Goal: Task Accomplishment & Management: Use online tool/utility

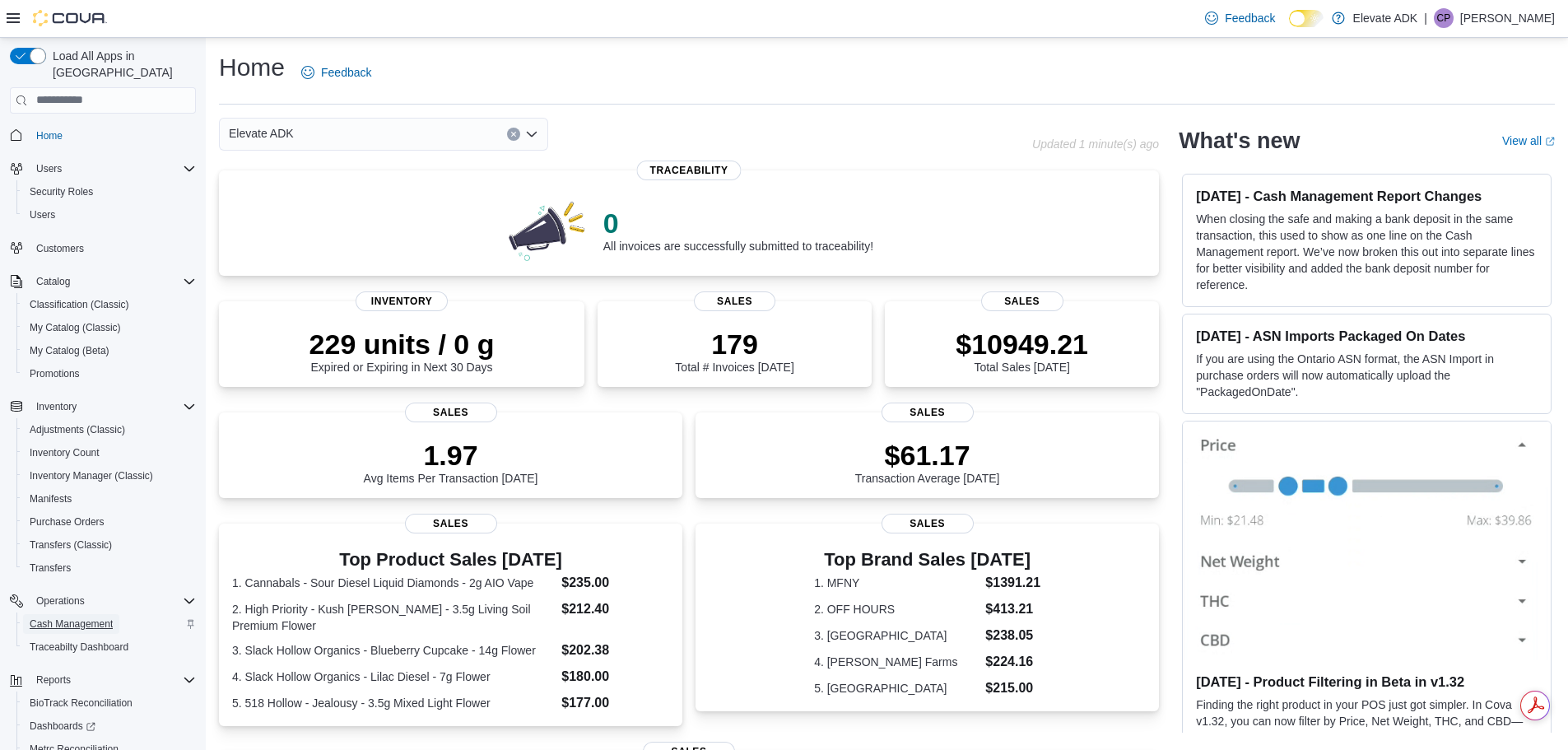
click at [74, 617] on span "Cash Management" at bounding box center [71, 623] width 83 height 13
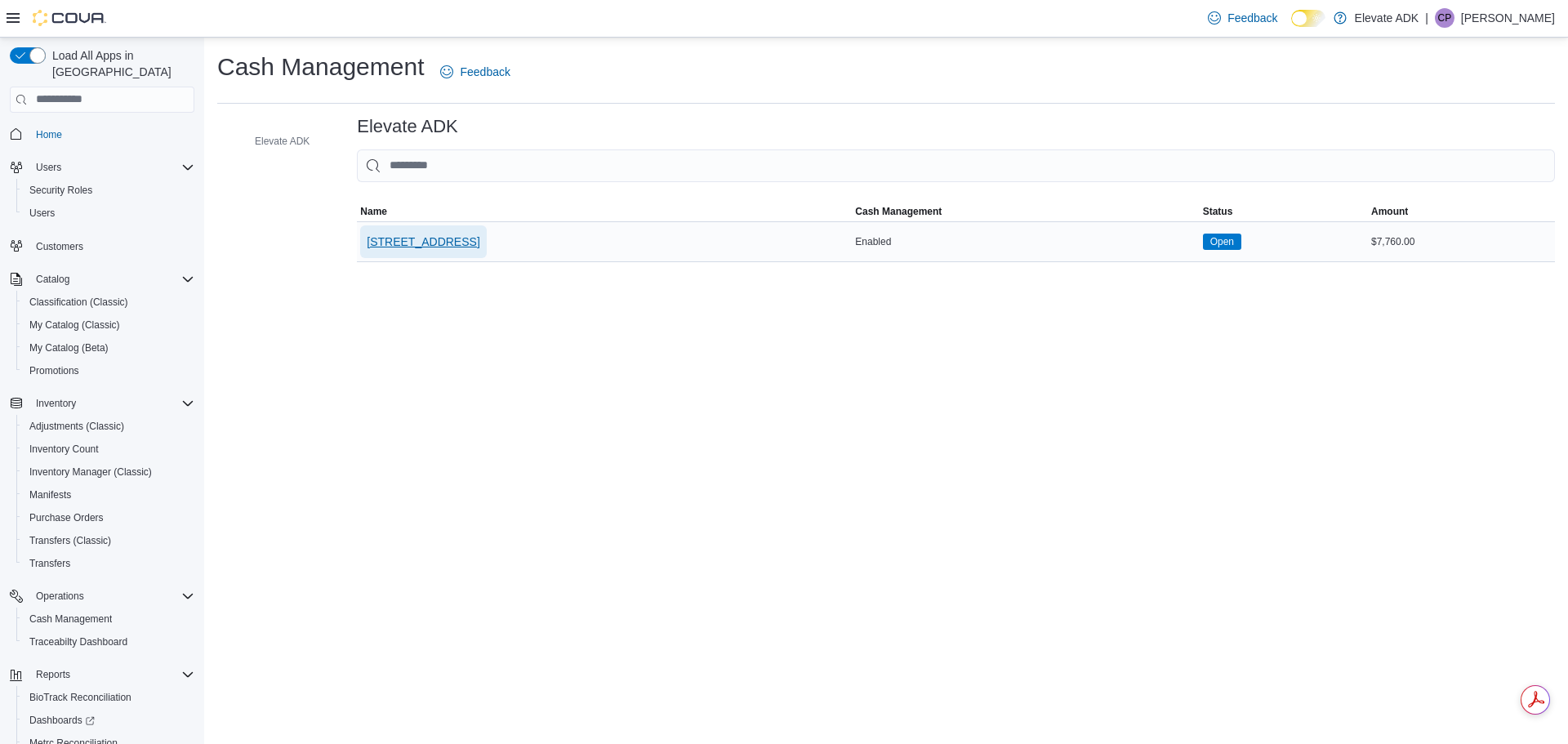
click at [441, 246] on span "[STREET_ADDRESS]" at bounding box center [423, 242] width 113 height 16
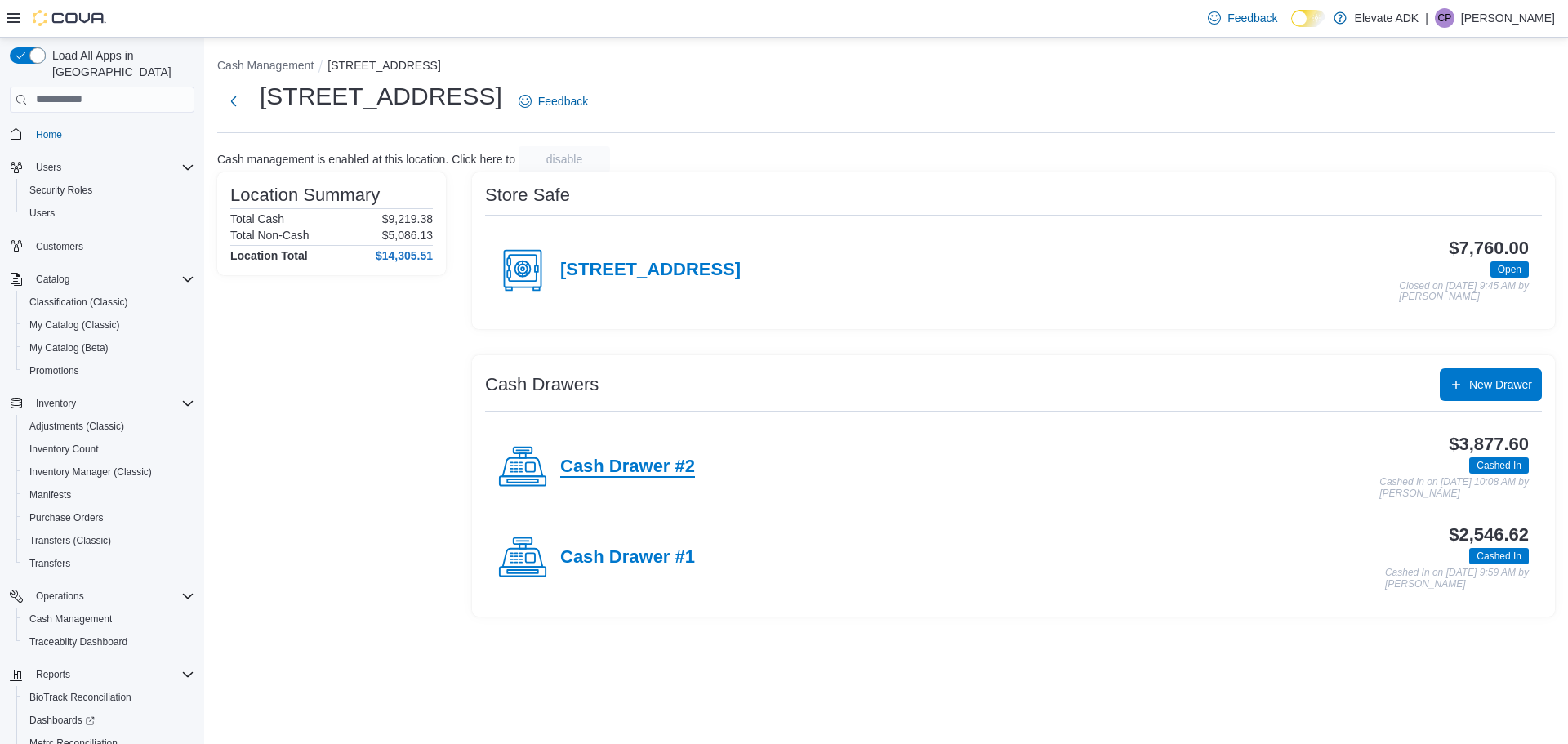
click at [639, 465] on h4 "Cash Drawer #2" at bounding box center [627, 467] width 135 height 22
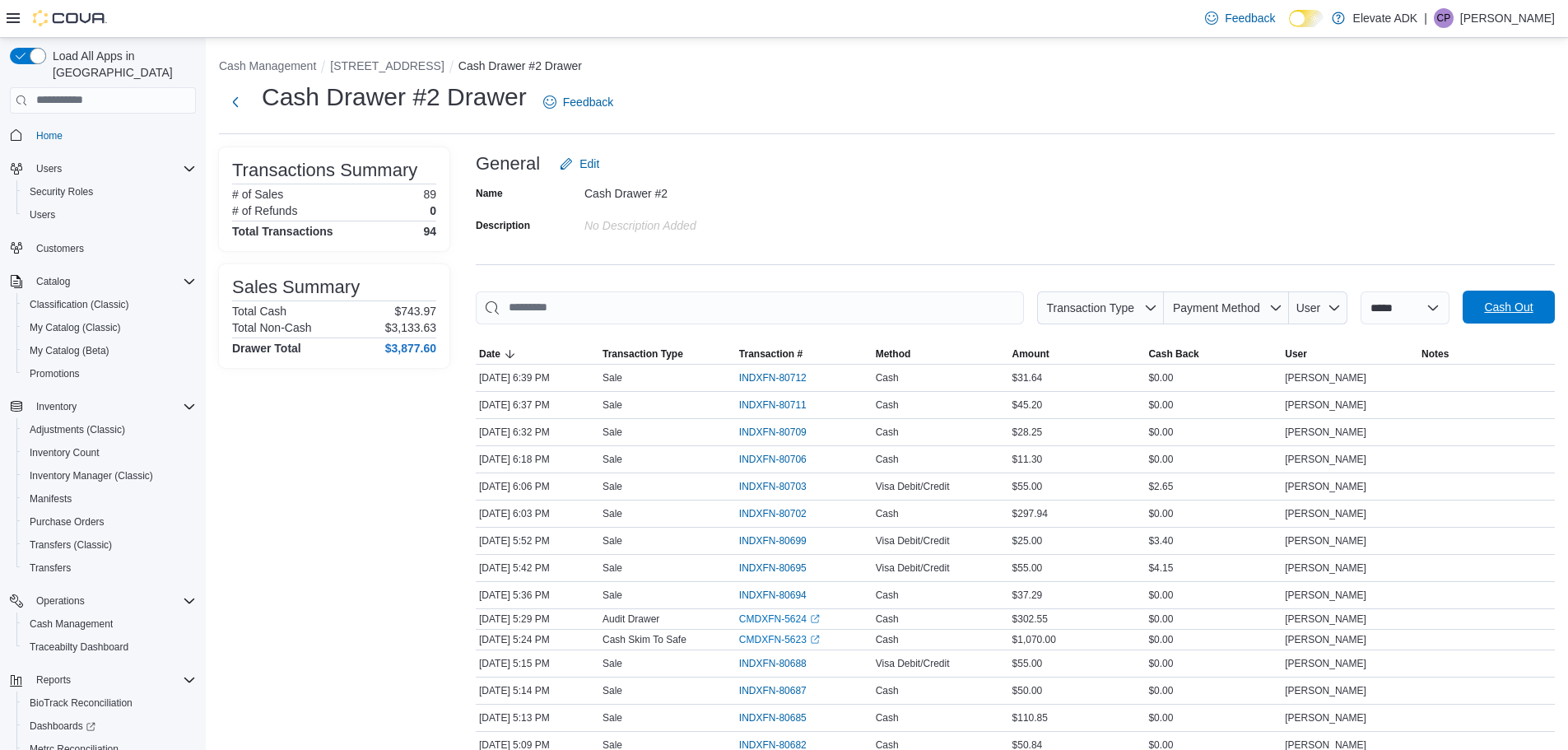
click at [1512, 305] on span "Cash Out" at bounding box center [1507, 307] width 48 height 16
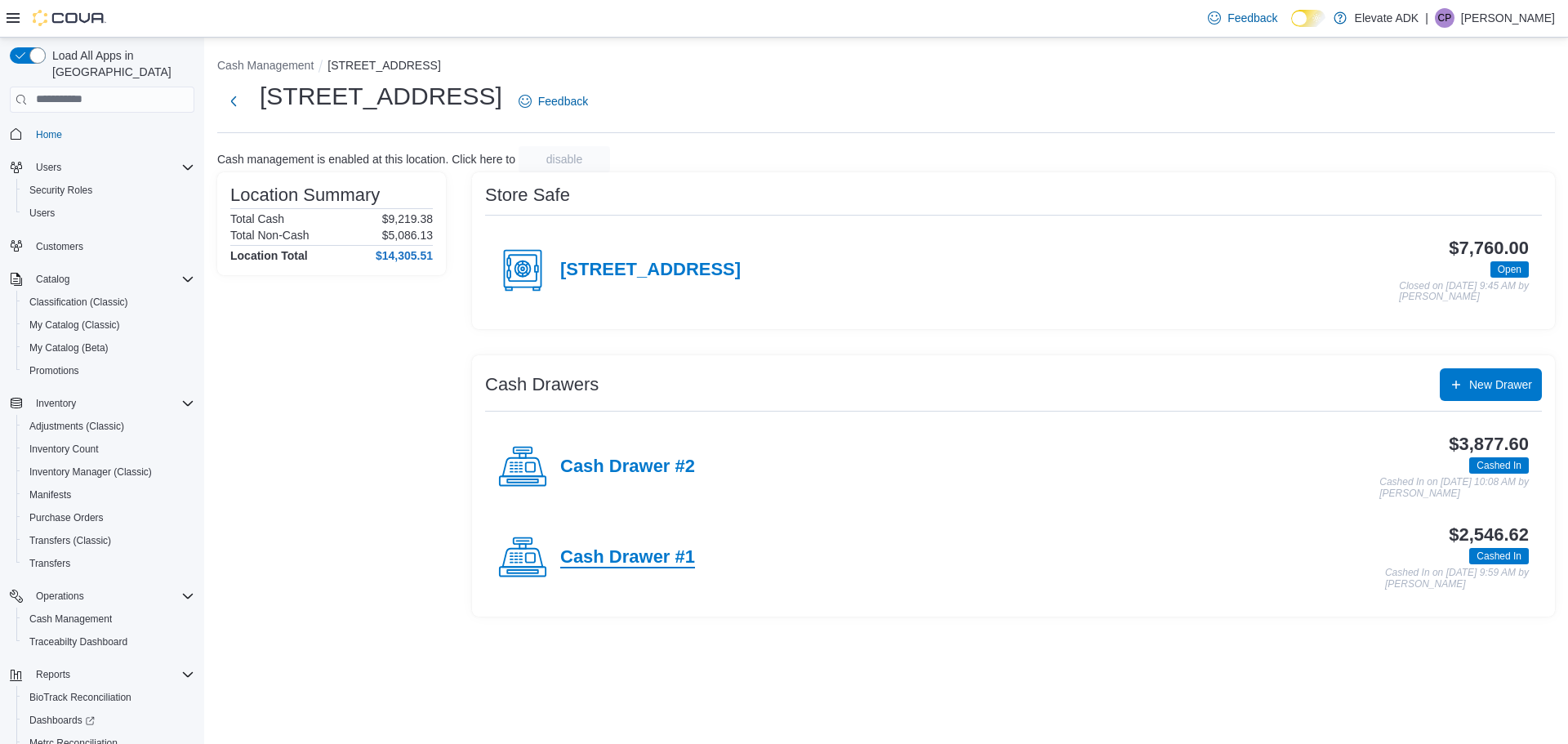
click at [648, 561] on h4 "Cash Drawer #1" at bounding box center [627, 558] width 135 height 22
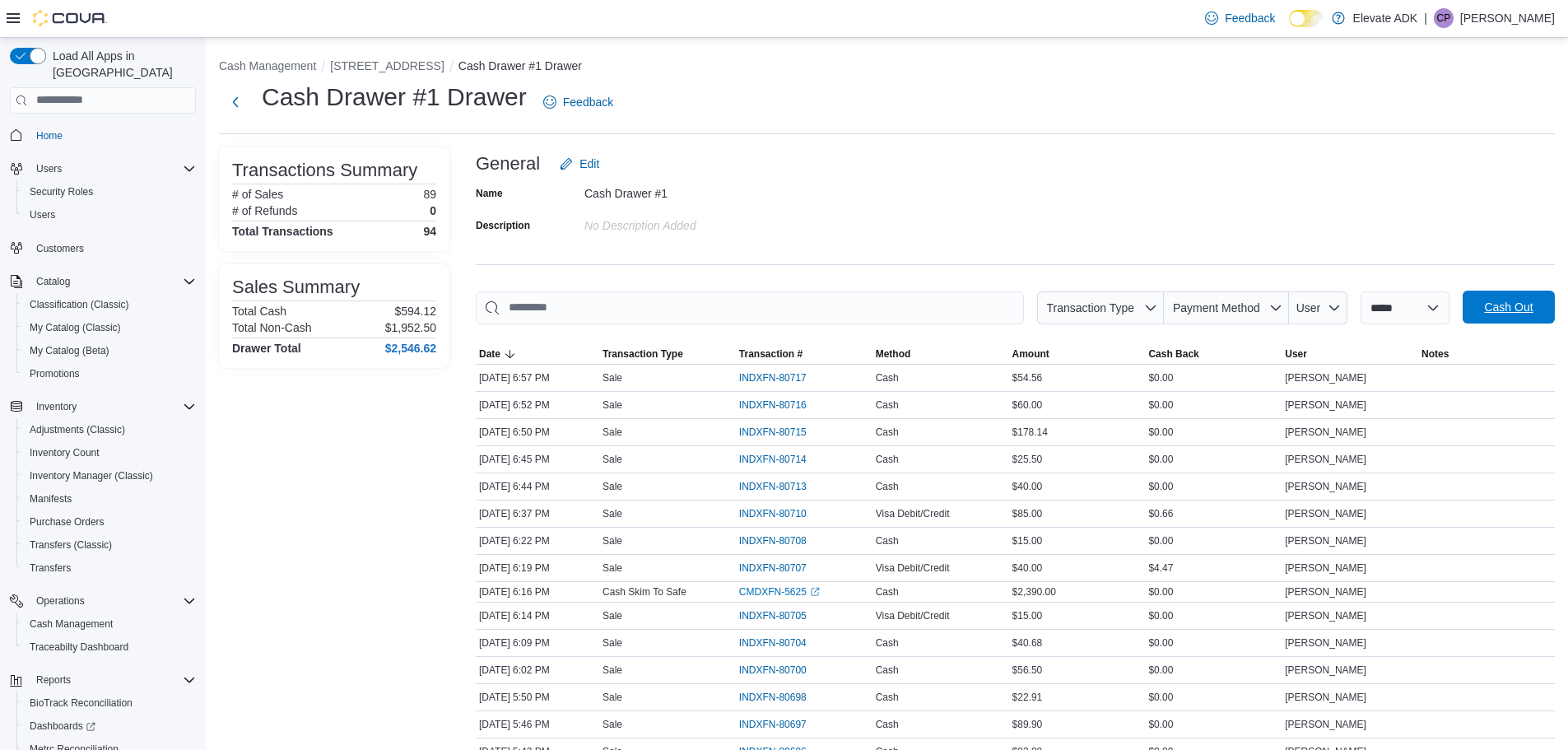
click at [1533, 309] on span "Cash Out" at bounding box center [1507, 307] width 48 height 16
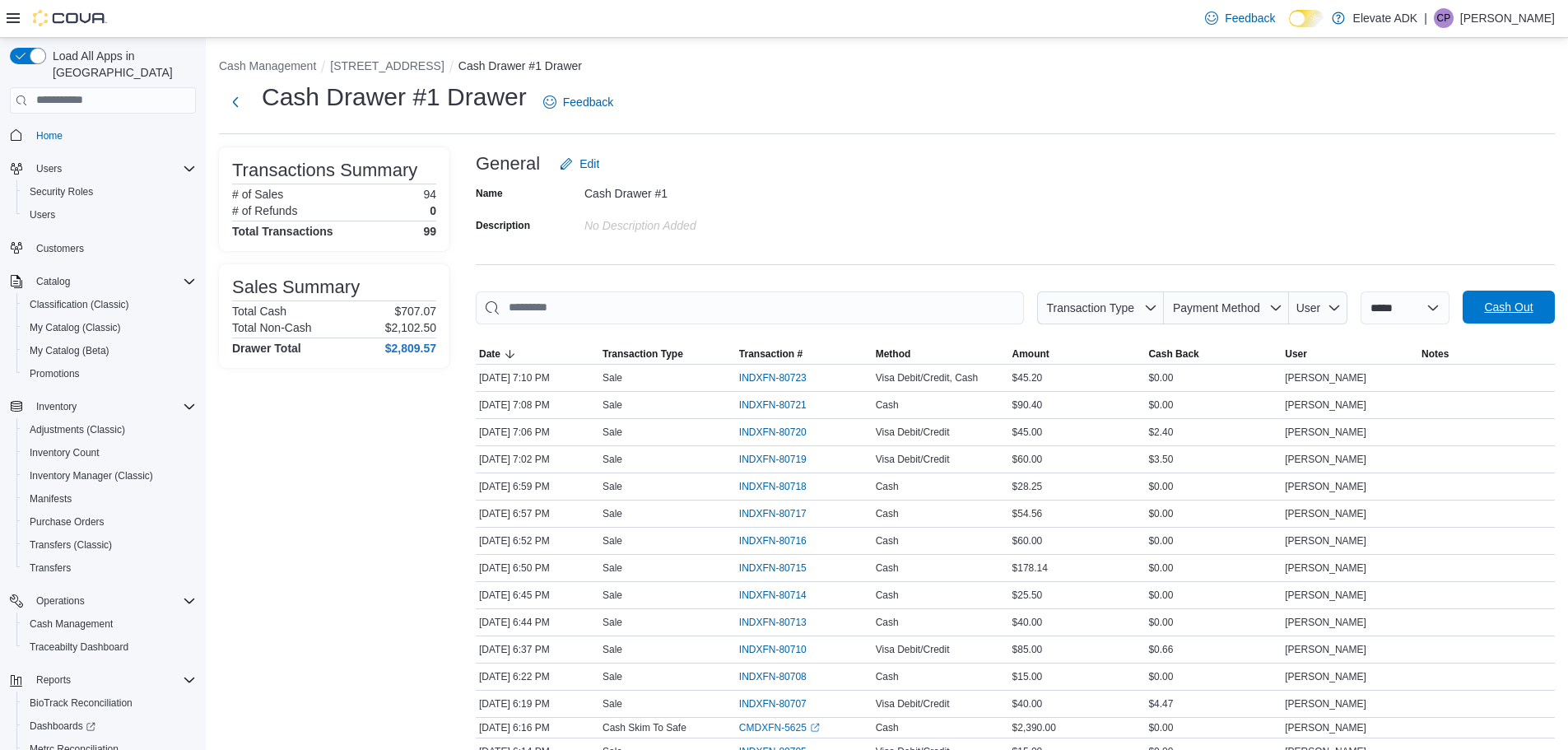
click at [1531, 299] on span "Cash Out" at bounding box center [1507, 307] width 48 height 16
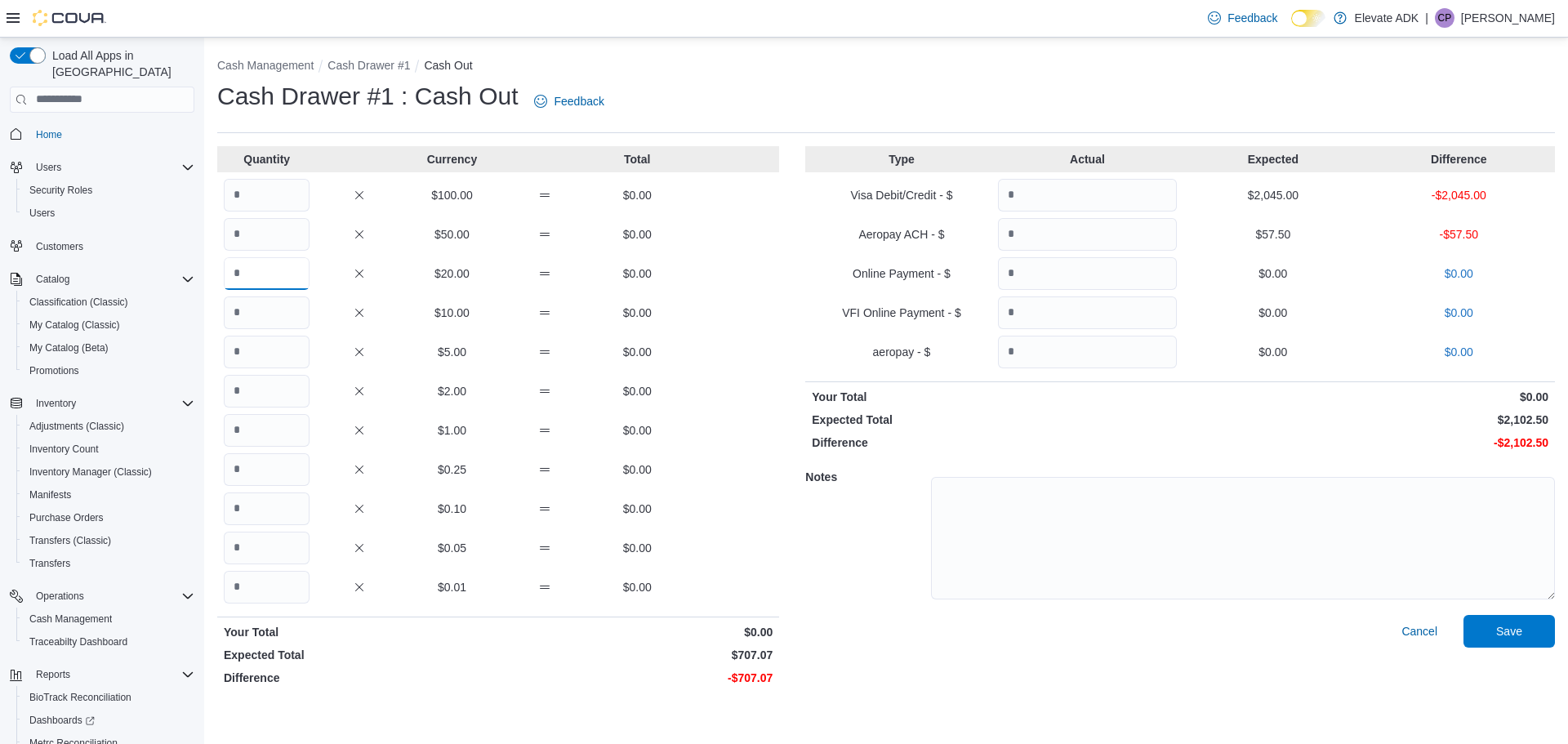
click at [280, 280] on input "Quantity" at bounding box center [266, 274] width 86 height 33
type input "**"
click at [262, 303] on input "Quantity" at bounding box center [266, 312] width 86 height 33
type input "*"
click at [240, 359] on input "Quantity" at bounding box center [266, 352] width 86 height 33
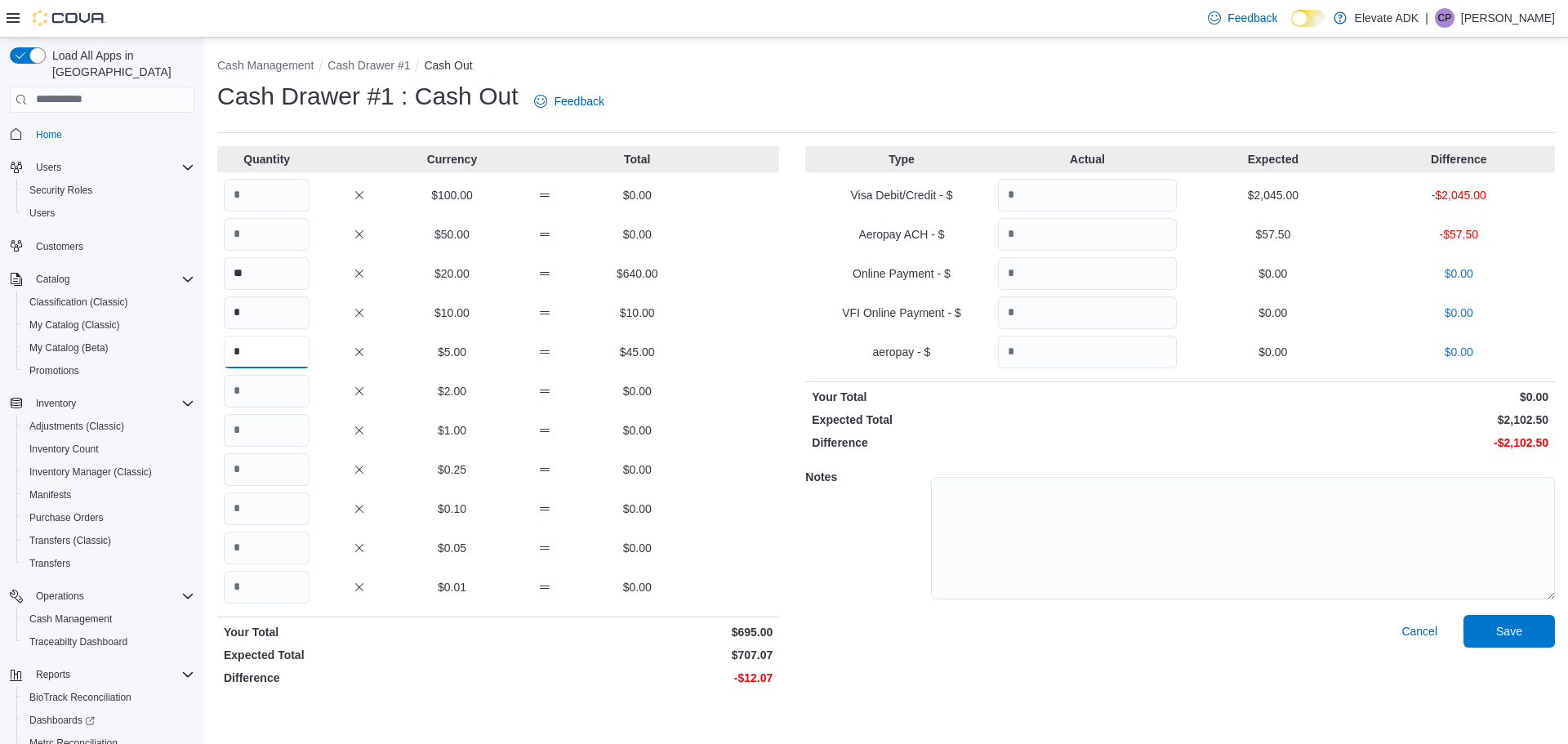
type input "*"
click at [248, 396] on input "Quantity" at bounding box center [266, 391] width 86 height 33
click at [255, 439] on input "Quantity" at bounding box center [266, 430] width 86 height 33
type input "*"
click at [259, 471] on input "Quantity" at bounding box center [266, 470] width 86 height 33
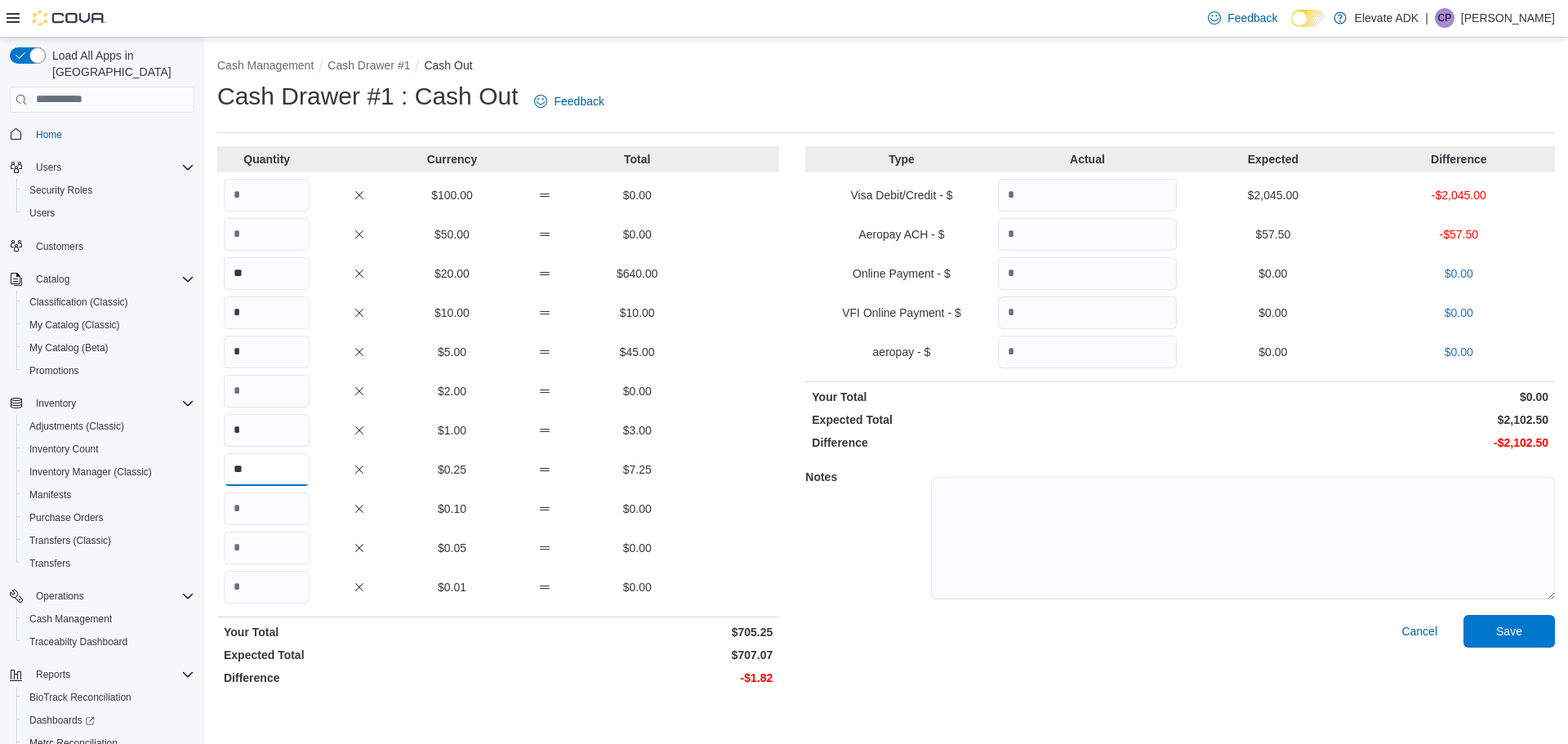
type input "**"
click at [239, 519] on input "Quantity" at bounding box center [266, 508] width 86 height 33
type input "*"
click at [249, 535] on input "Quantity" at bounding box center [266, 548] width 86 height 33
type input "**"
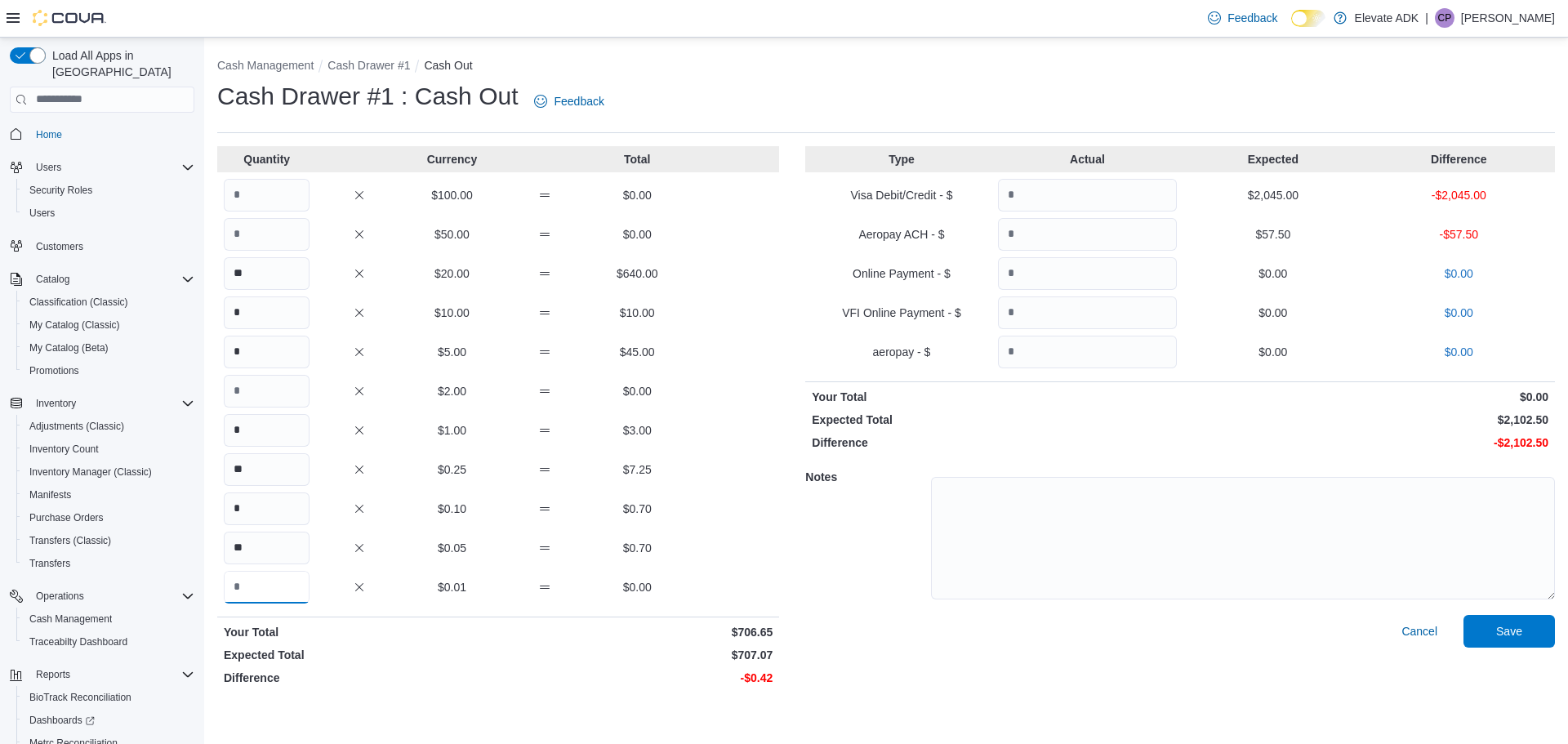
click at [293, 585] on input "Quantity" at bounding box center [266, 587] width 86 height 33
type input "**"
click at [1050, 196] on input "Quantity" at bounding box center [1087, 195] width 179 height 33
type input "****"
click at [1104, 250] on input "Quantity" at bounding box center [1087, 234] width 179 height 33
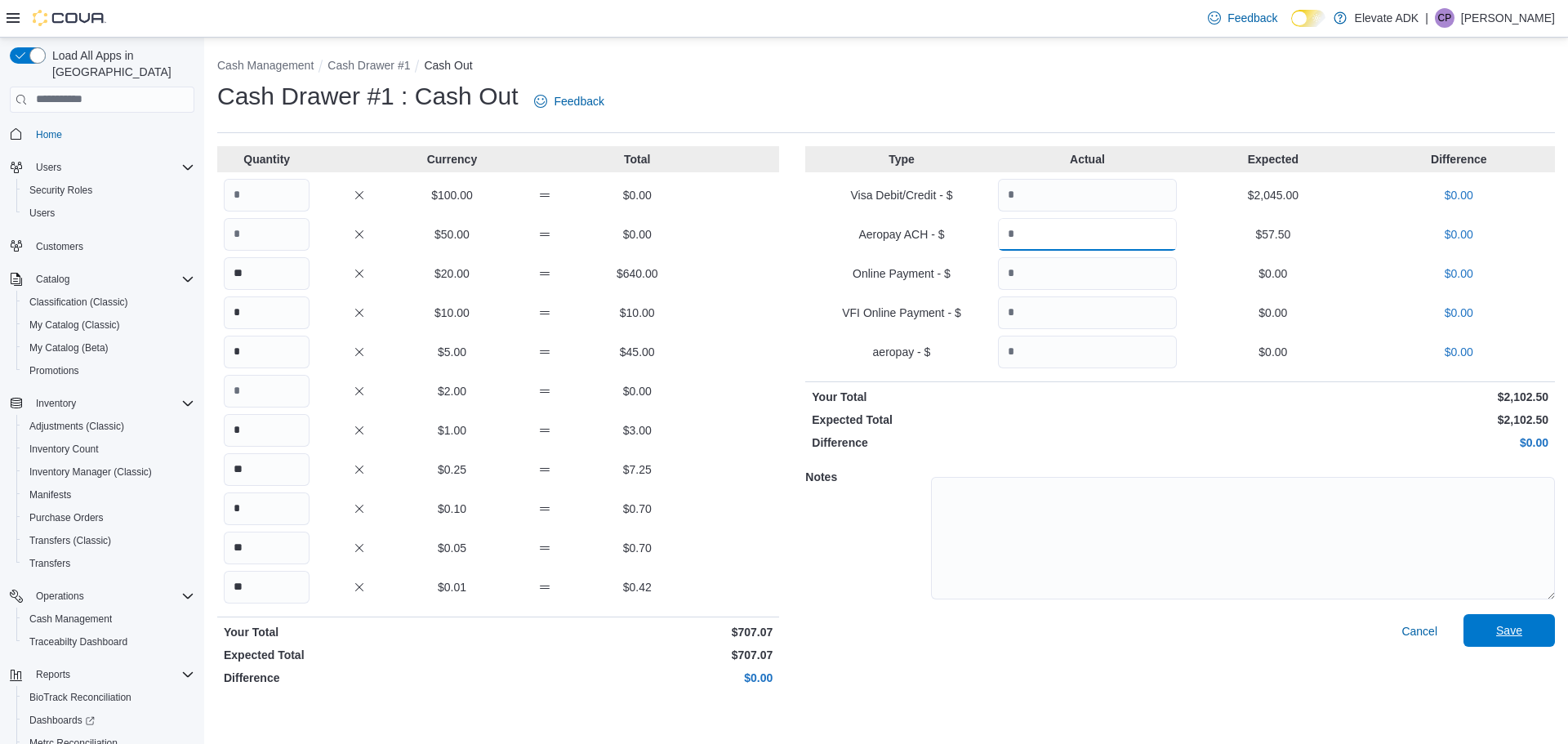
type input "*****"
click at [1514, 633] on span "Save" at bounding box center [1508, 630] width 26 height 16
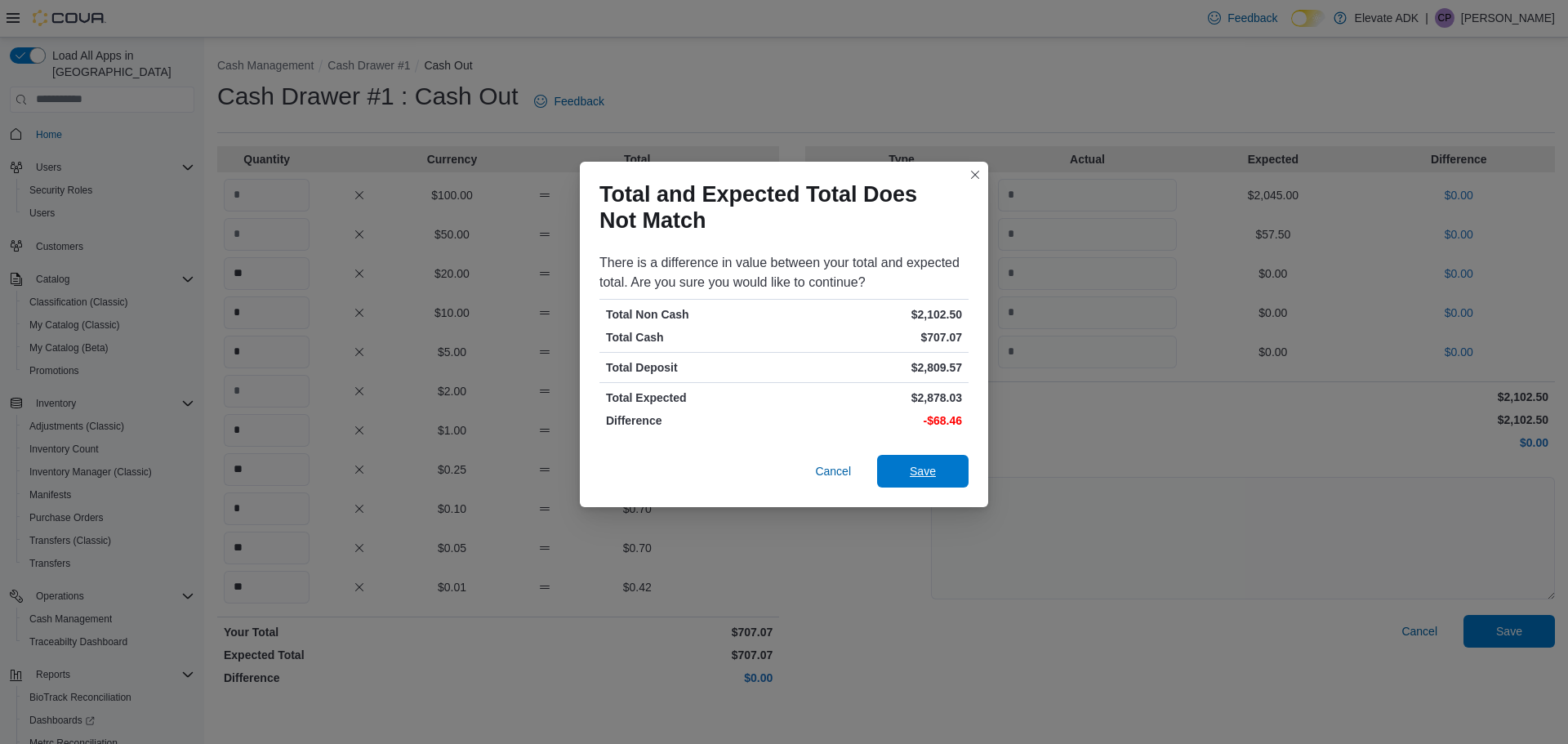
drag, startPoint x: 932, startPoint y: 471, endPoint x: 939, endPoint y: 479, distance: 10.6
click at [936, 475] on span "Save" at bounding box center [923, 471] width 72 height 33
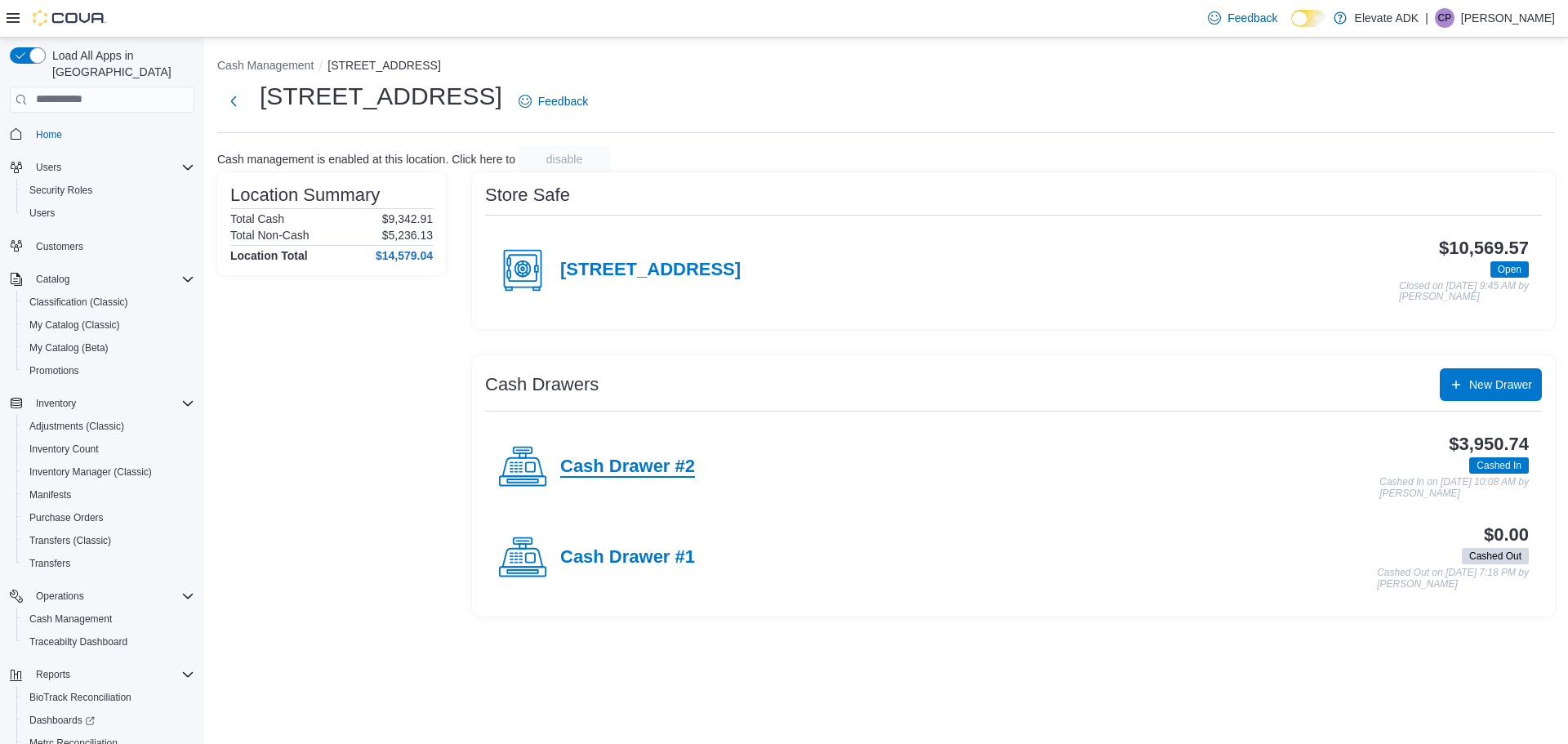
click at [627, 465] on h4 "Cash Drawer #2" at bounding box center [627, 467] width 135 height 22
